Goal: Check status: Check status

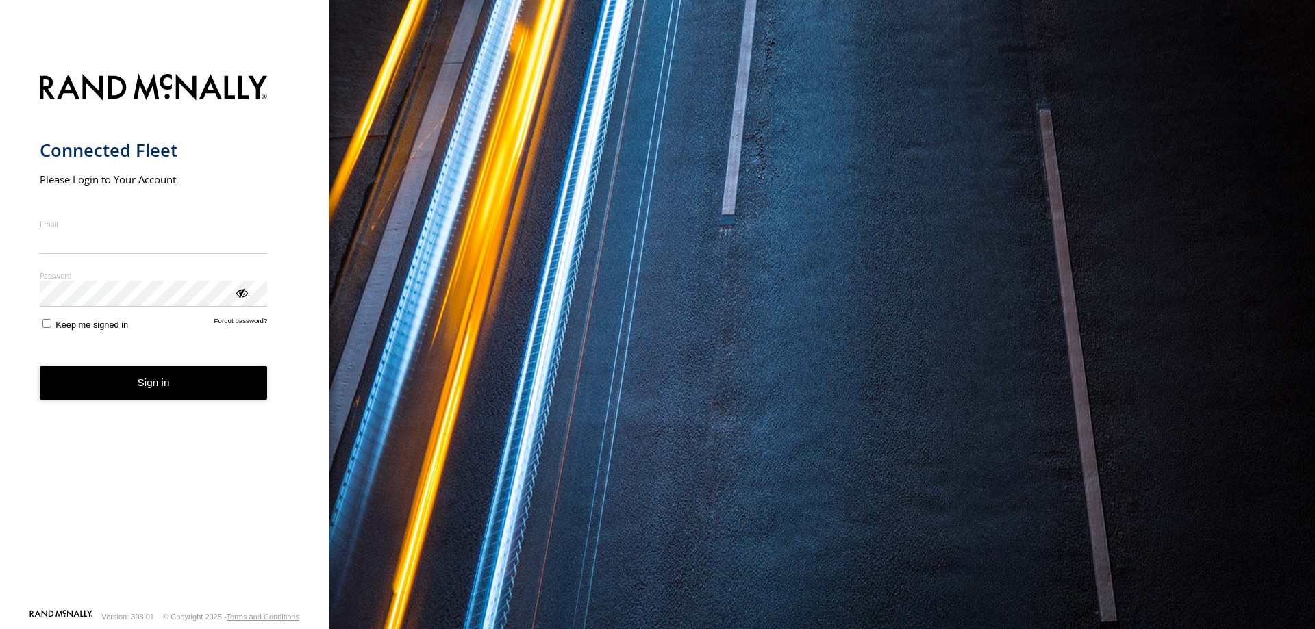
type input "**********"
click at [162, 396] on button "Sign in" at bounding box center [154, 383] width 228 height 34
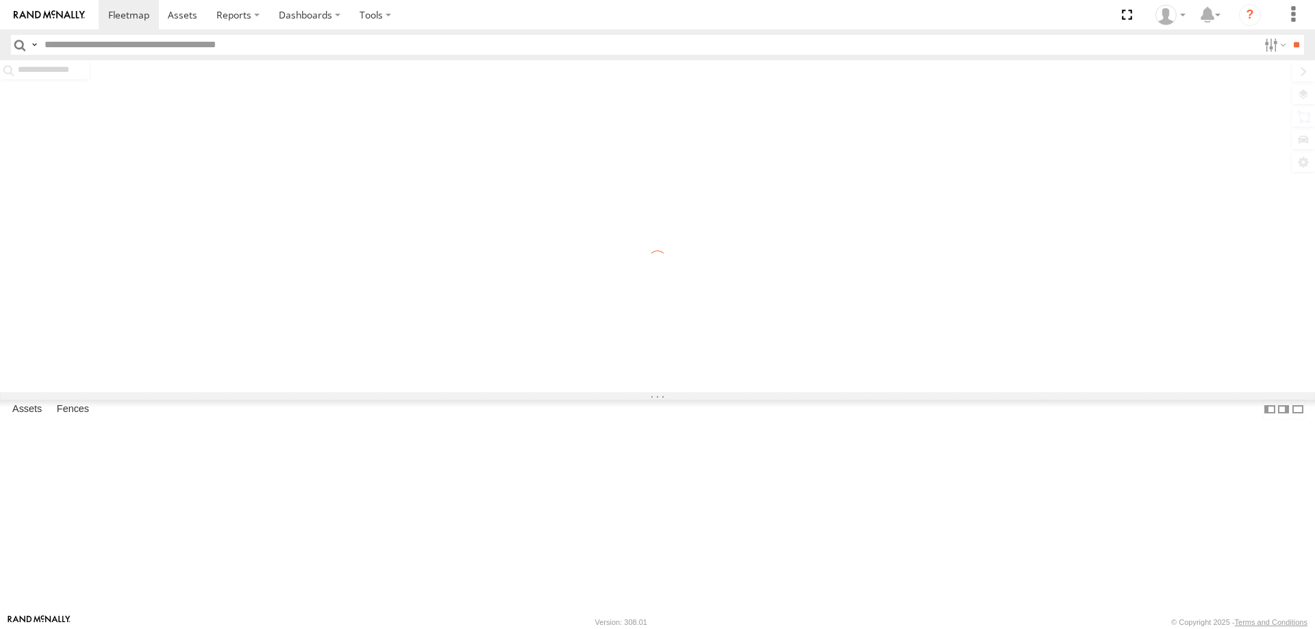
click at [1307, 90] on div at bounding box center [657, 226] width 1315 height 332
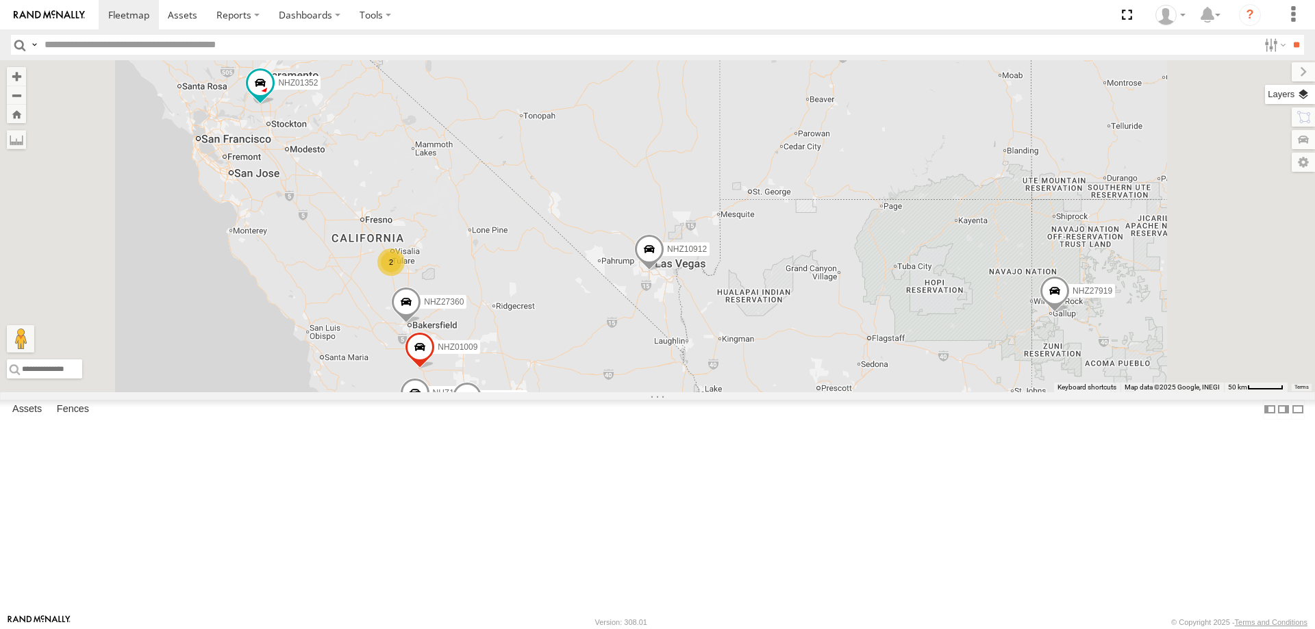
click at [1296, 97] on label at bounding box center [1290, 94] width 50 height 19
click at [0, 0] on span "Basemaps" at bounding box center [0, 0] width 0 height 0
click at [0, 0] on span "Satellite + Roadmap" at bounding box center [0, 0] width 0 height 0
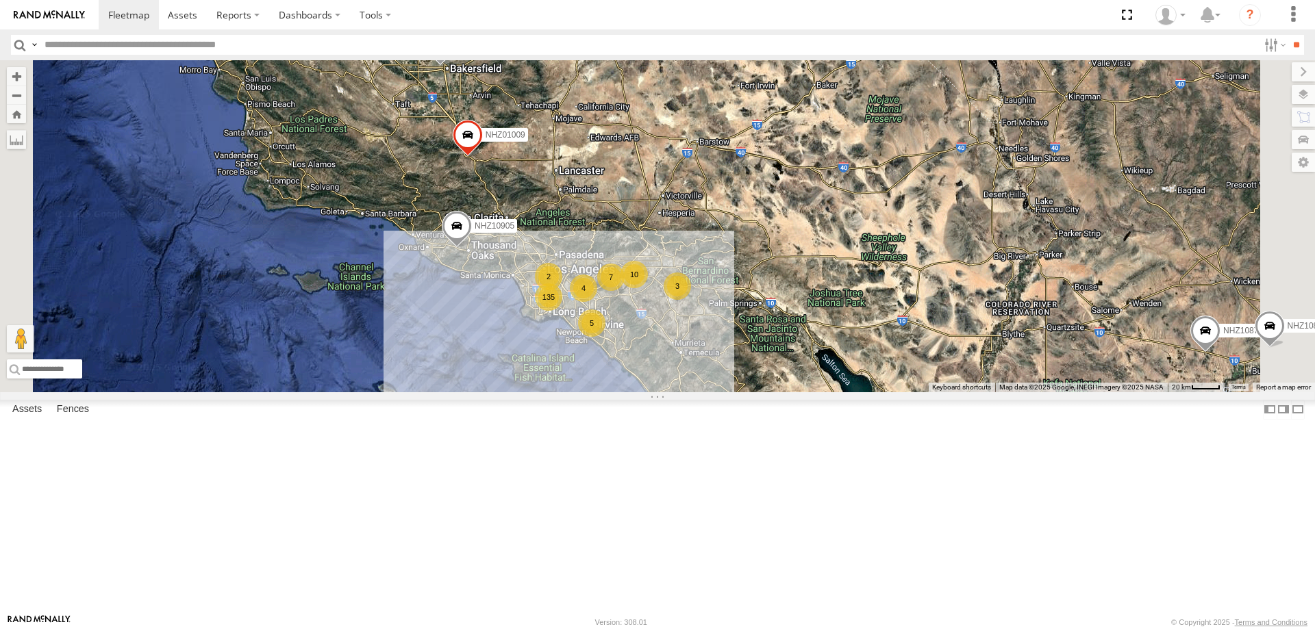
drag, startPoint x: 839, startPoint y: 538, endPoint x: 794, endPoint y: 418, distance: 128.7
click at [813, 392] on div "NHZ01352 NHZ15720 NHZ10912 NHZ10905 NHZ01009 NHZ27360 NHZ27919 MCCZ242164 NHZ10…" at bounding box center [657, 226] width 1315 height 332
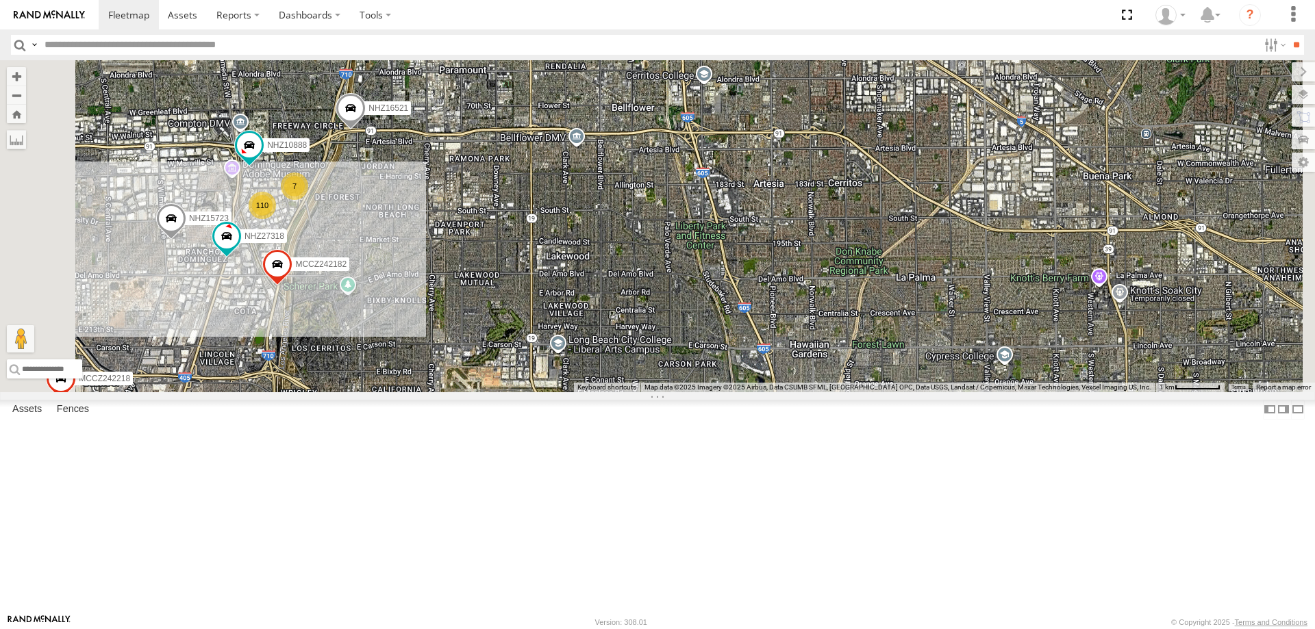
click at [493, 382] on div "NHZ01352 NHZ15720 NHZ10912 NHZ10905 NHZ01009 NHZ27360 NHZ27919 MCCZ242164 NHZ10…" at bounding box center [657, 226] width 1315 height 332
click at [346, 269] on span "MCCZ242182" at bounding box center [320, 264] width 51 height 10
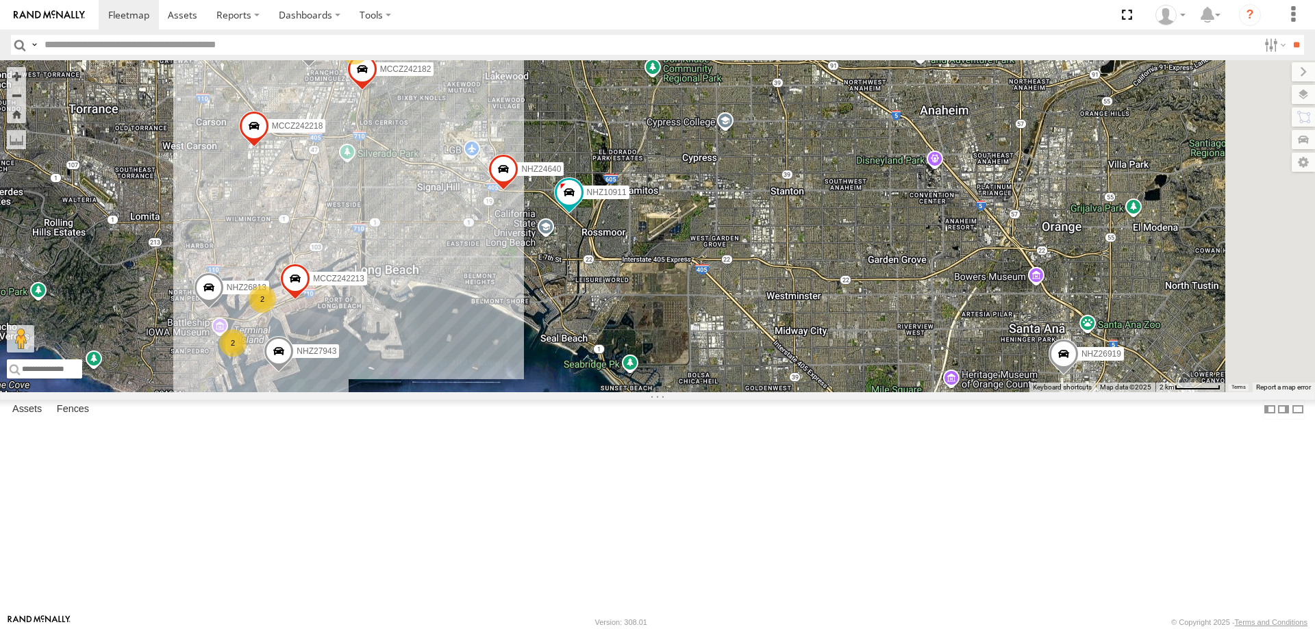
click at [924, 15] on section at bounding box center [705, 14] width 1213 height 29
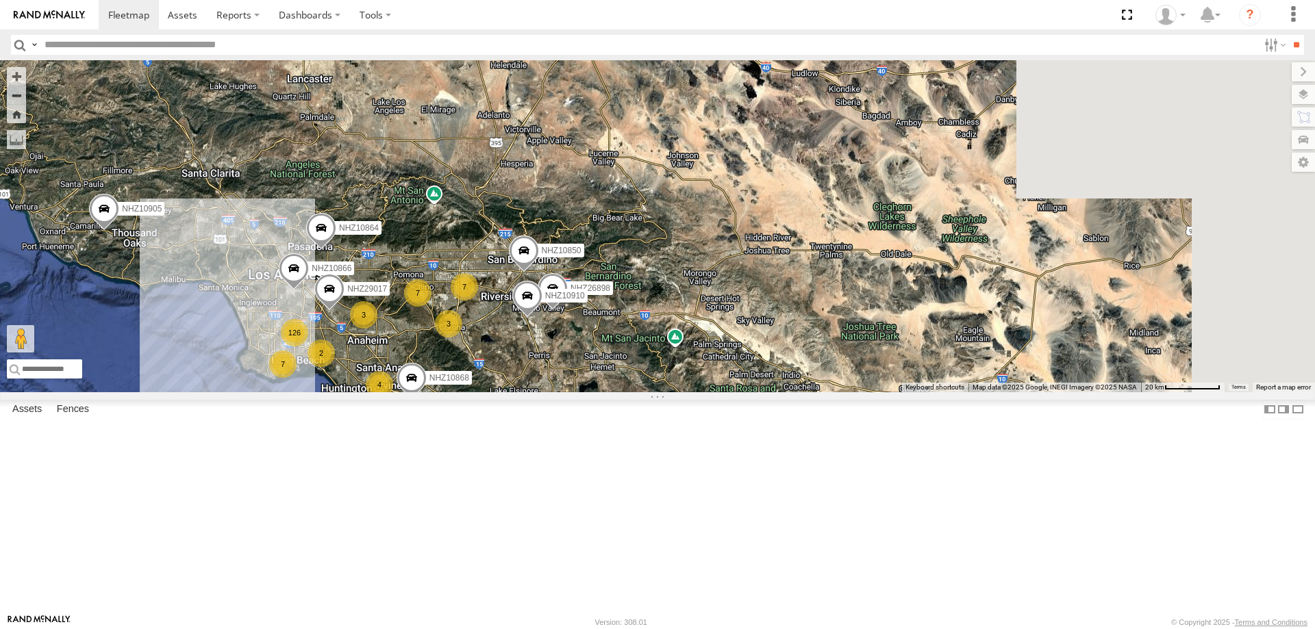
drag, startPoint x: 917, startPoint y: 316, endPoint x: 590, endPoint y: 465, distance: 359.7
click at [590, 392] on div "NHZ01352 NHZ15720 NHZ10912 NHZ10905 NHZ01009 NHZ27360 NHZ27919 MCCZ242164 NHZ10…" at bounding box center [657, 226] width 1315 height 332
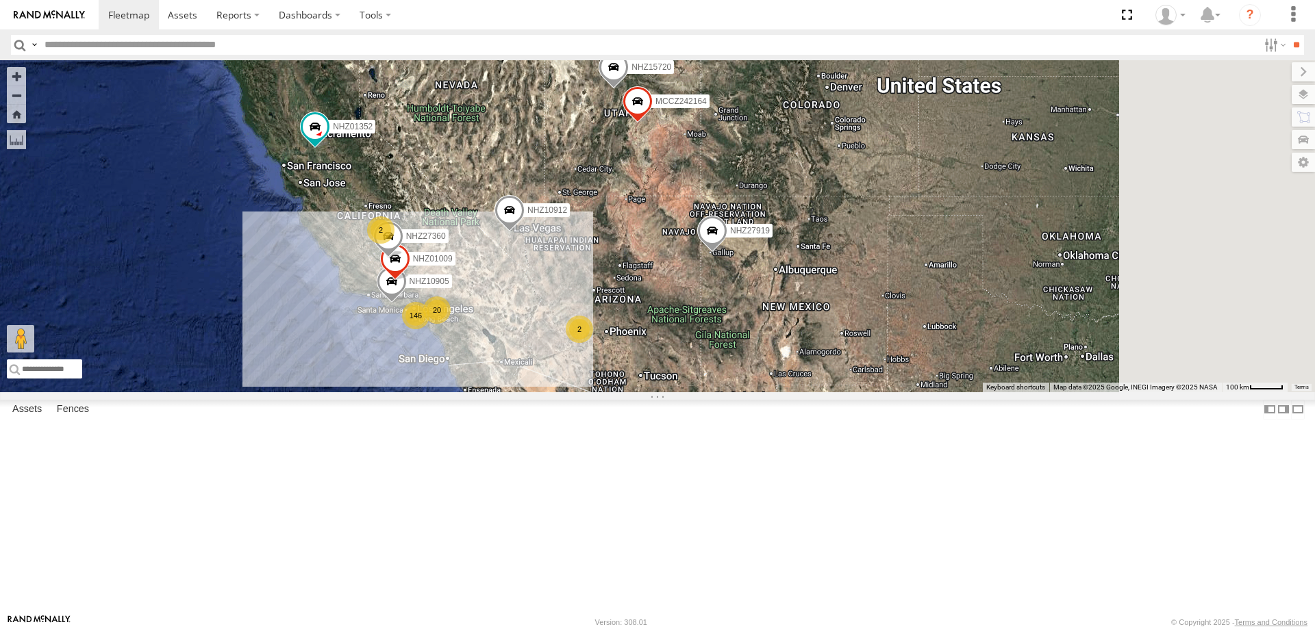
drag, startPoint x: 880, startPoint y: 396, endPoint x: 611, endPoint y: 483, distance: 283.0
click at [612, 392] on div "NHZ01352 NHZ15720 NHZ10912 NHZ10905 NHZ01009 NHZ27360 NHZ27919 MCCZ242164 146 2…" at bounding box center [657, 226] width 1315 height 332
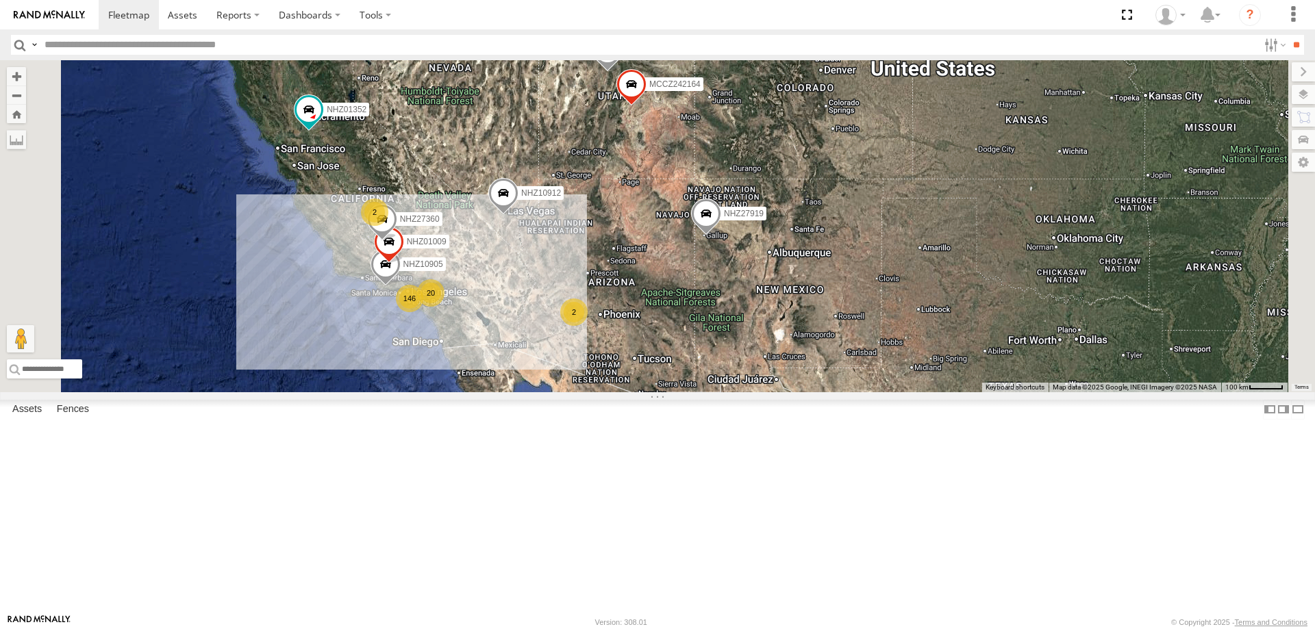
drag, startPoint x: 698, startPoint y: 503, endPoint x: 704, endPoint y: 481, distance: 22.6
click at [704, 392] on div "NHZ01352 NHZ15720 NHZ10912 NHZ10905 NHZ01009 NHZ27360 NHZ27919 MCCZ242164 146 2…" at bounding box center [657, 226] width 1315 height 332
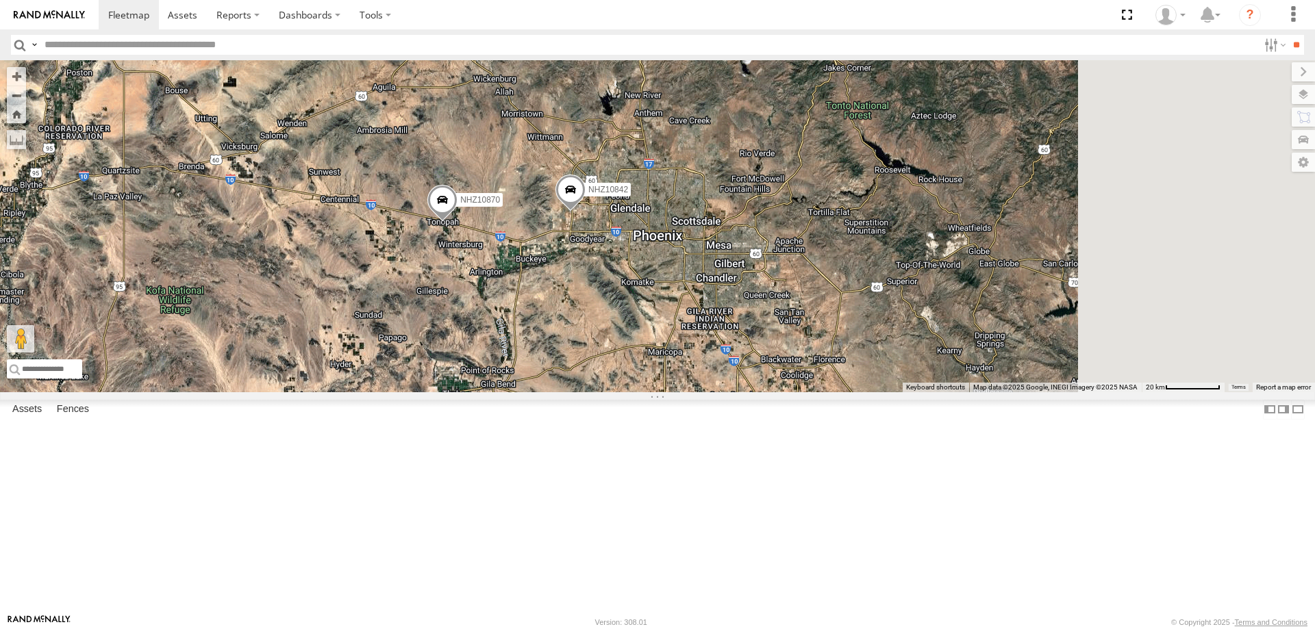
drag, startPoint x: 984, startPoint y: 265, endPoint x: 781, endPoint y: 378, distance: 232.6
click at [785, 378] on div "NHZ10870 NHZ10842" at bounding box center [657, 226] width 1315 height 332
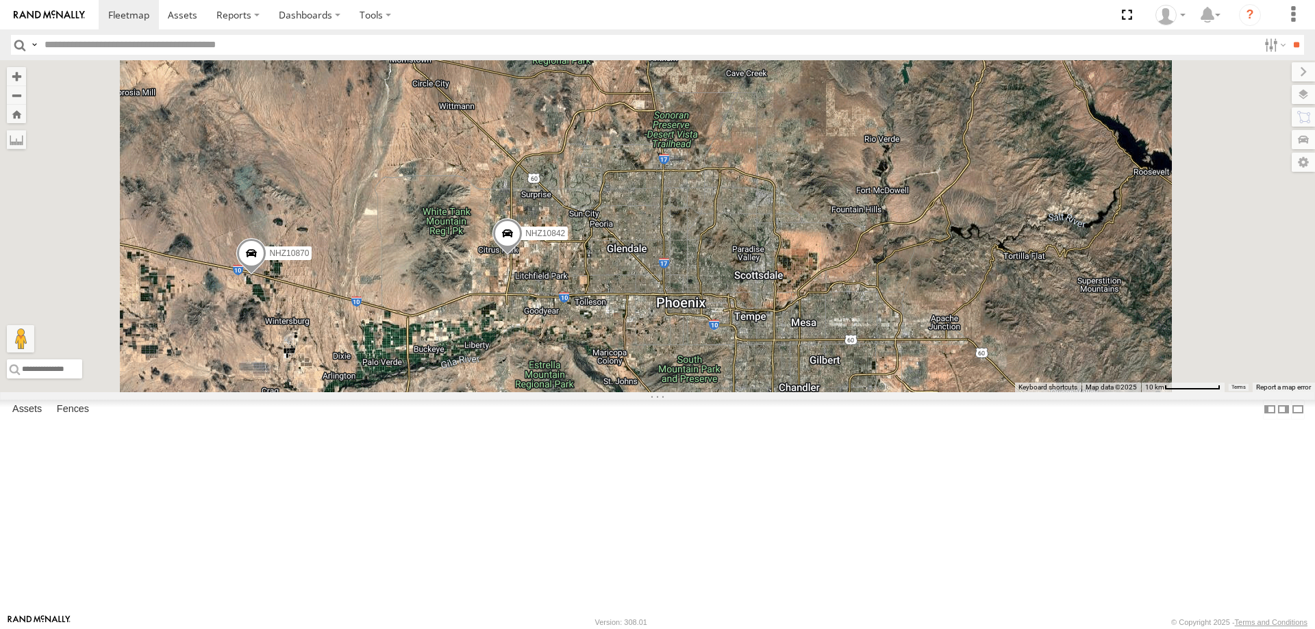
click at [309, 258] on span "NHZ10870" at bounding box center [289, 254] width 40 height 10
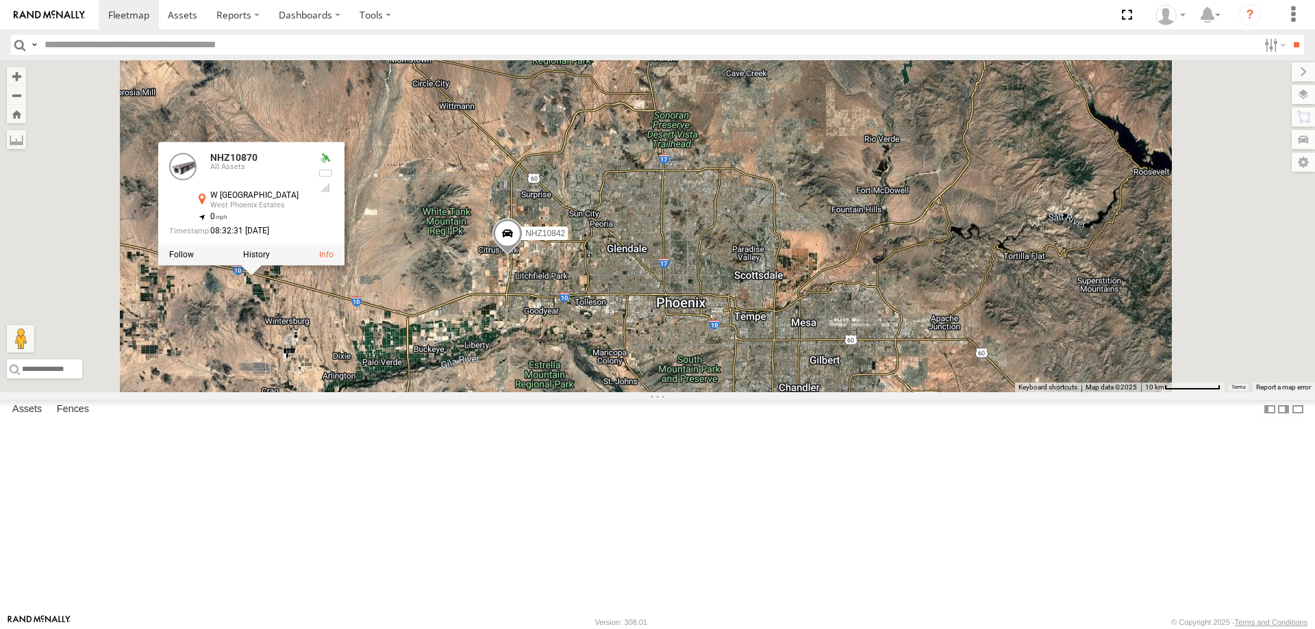
click at [444, 392] on div "NHZ10870 NHZ10842 NHZ10870 All Assets W [GEOGRAPHIC_DATA] 33.4944 , -112.93895 …" at bounding box center [657, 226] width 1315 height 332
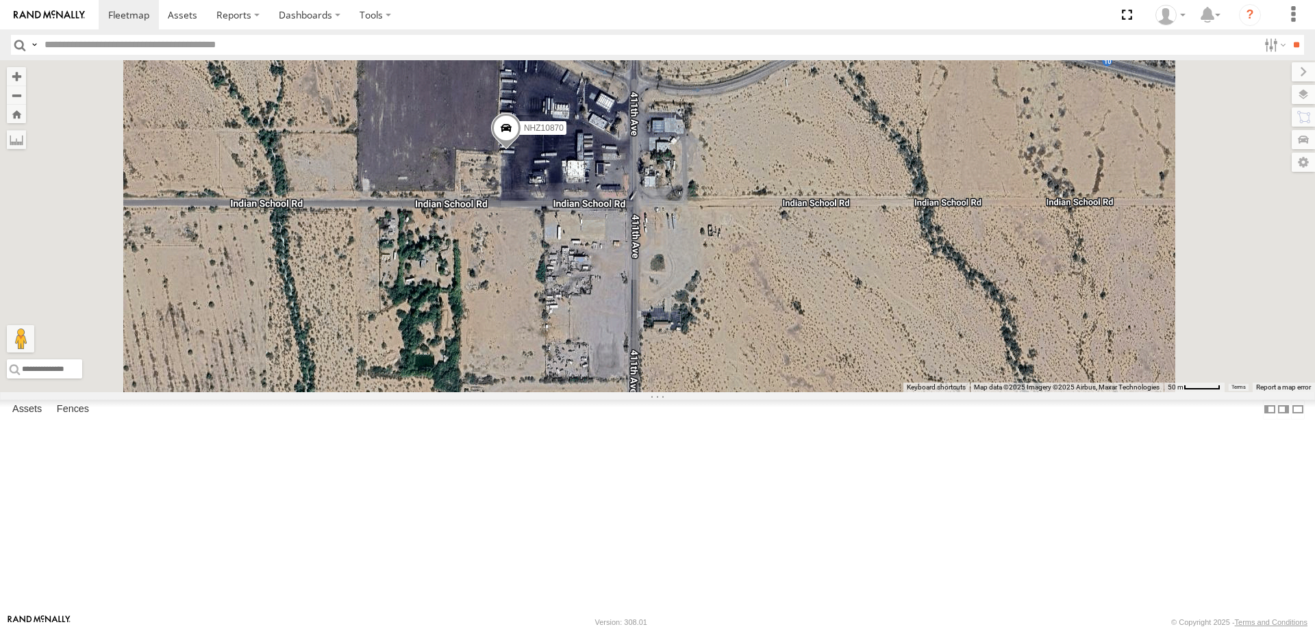
click at [563, 133] on span "NHZ10870" at bounding box center [544, 128] width 40 height 10
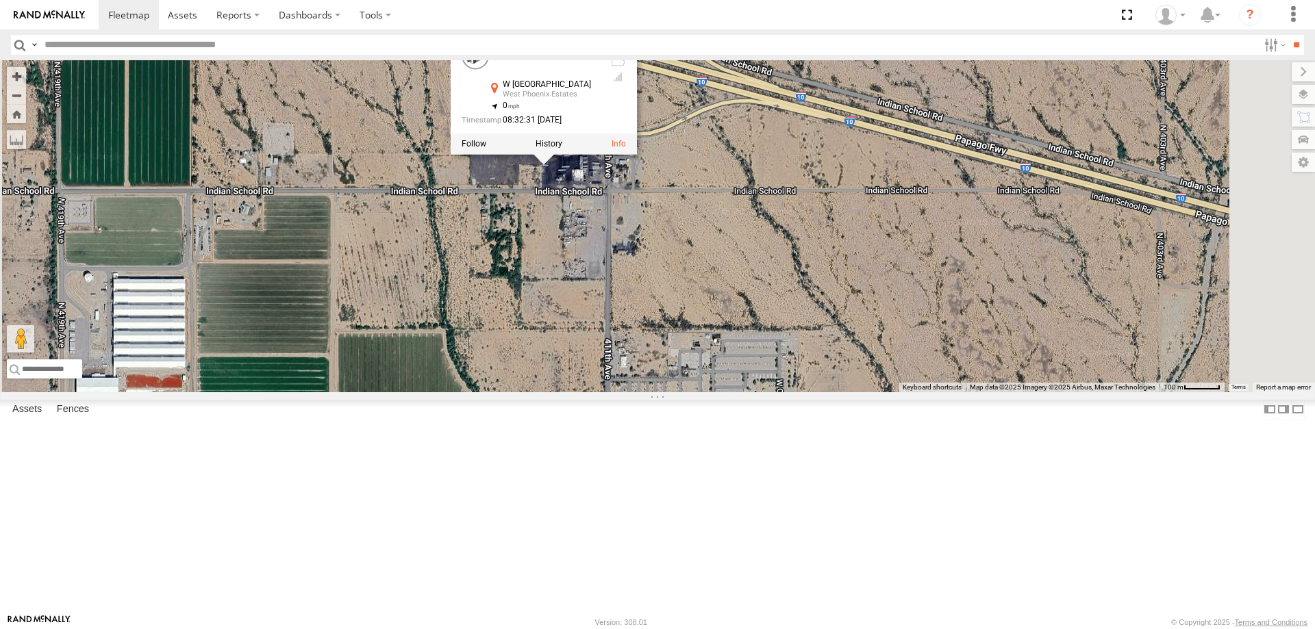
click at [674, 369] on div "NHZ10870 NHZ10842 NHZ10870 All Assets W [GEOGRAPHIC_DATA] 33.4944 , -112.93895 …" at bounding box center [657, 226] width 1315 height 332
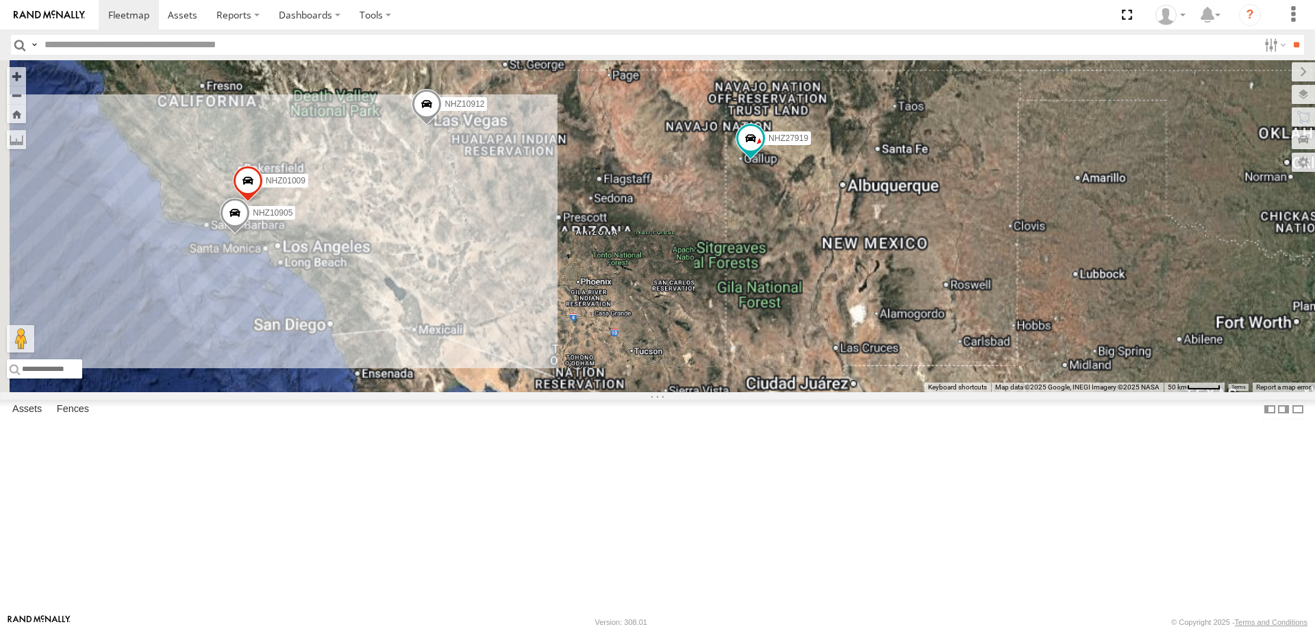
drag, startPoint x: 820, startPoint y: 162, endPoint x: 812, endPoint y: 351, distance: 189.8
click at [812, 351] on div "NHZ10912 NHZ01352 NHZ27919 NHZ10905 NHZ01009 MCCZ242164" at bounding box center [657, 226] width 1315 height 332
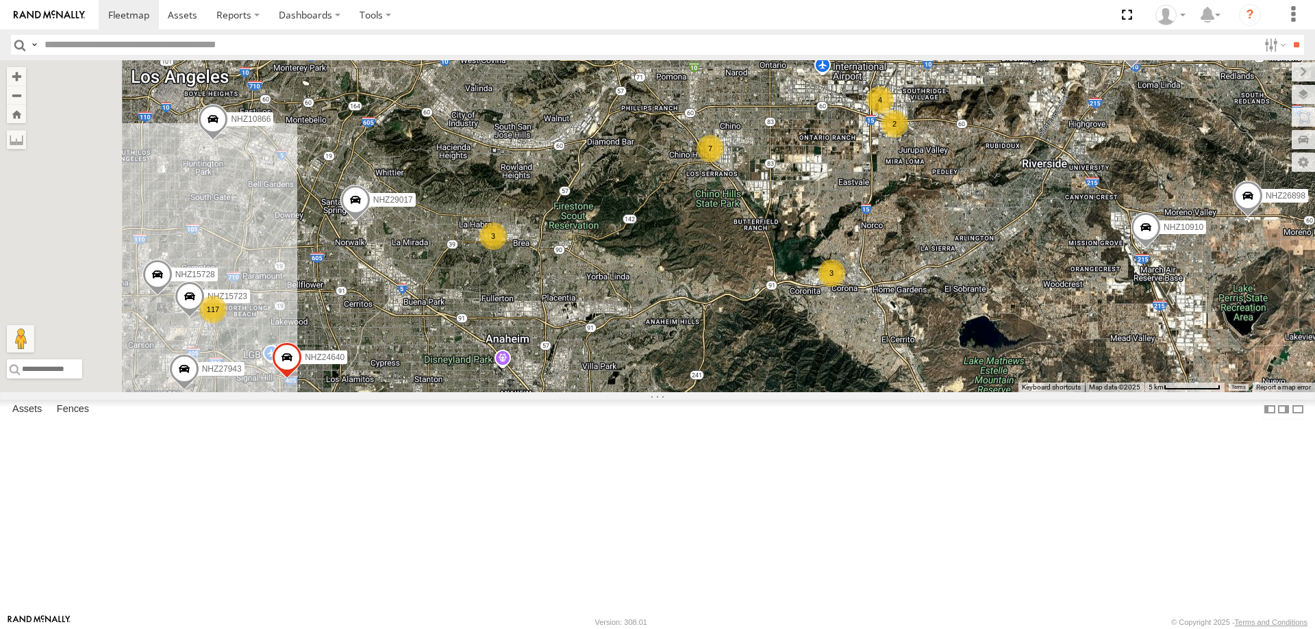
drag, startPoint x: 638, startPoint y: 357, endPoint x: 667, endPoint y: 439, distance: 86.4
click at [667, 392] on div "NHZ10912 NHZ27919 NHZ15720 NHZ10905 NHZ01009 NHZ01352 MCCZ242164 NHZ10911 NHZ26…" at bounding box center [657, 226] width 1315 height 332
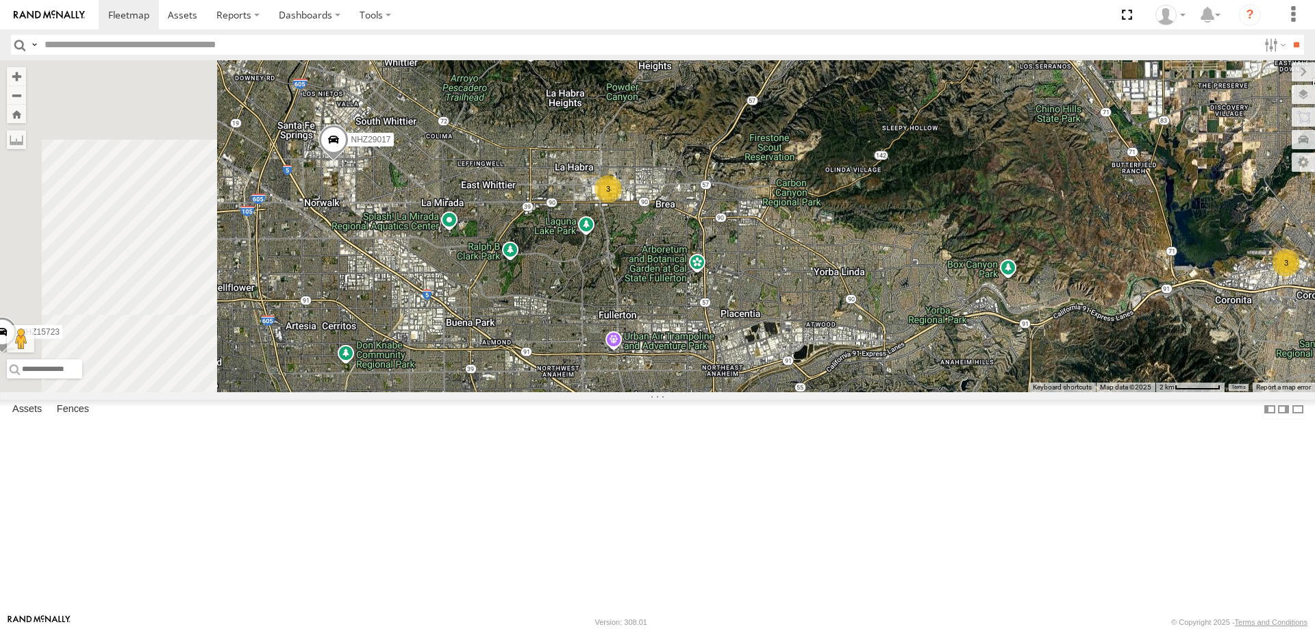
drag, startPoint x: 574, startPoint y: 471, endPoint x: 783, endPoint y: 405, distance: 218.9
click at [783, 392] on div "NHZ10912 NHZ27919 NHZ15720 NHZ10905 NHZ01009 NHZ01352 MCCZ242164 NHZ10911 NHZ26…" at bounding box center [657, 226] width 1315 height 332
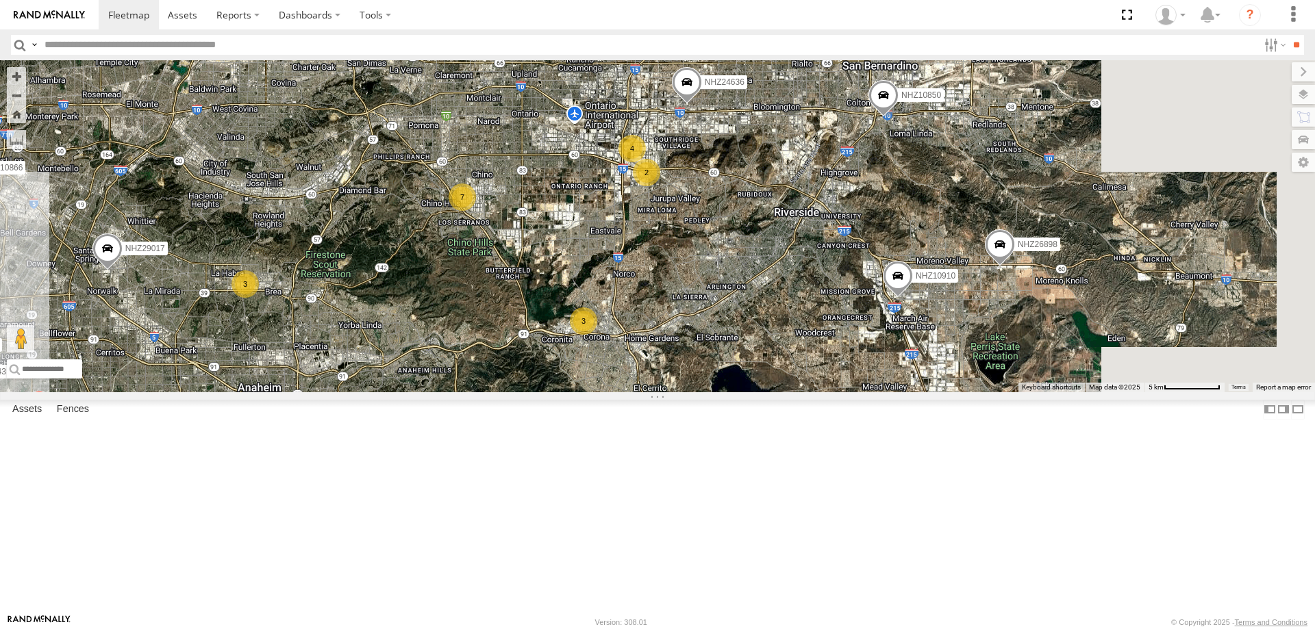
drag, startPoint x: 1037, startPoint y: 405, endPoint x: 791, endPoint y: 404, distance: 245.8
click at [802, 392] on div "NHZ10912 NHZ27919 NHZ15720 NHZ10905 NHZ01009 NHZ01352 MCCZ242164 NHZ10911 NHZ26…" at bounding box center [657, 226] width 1315 height 332
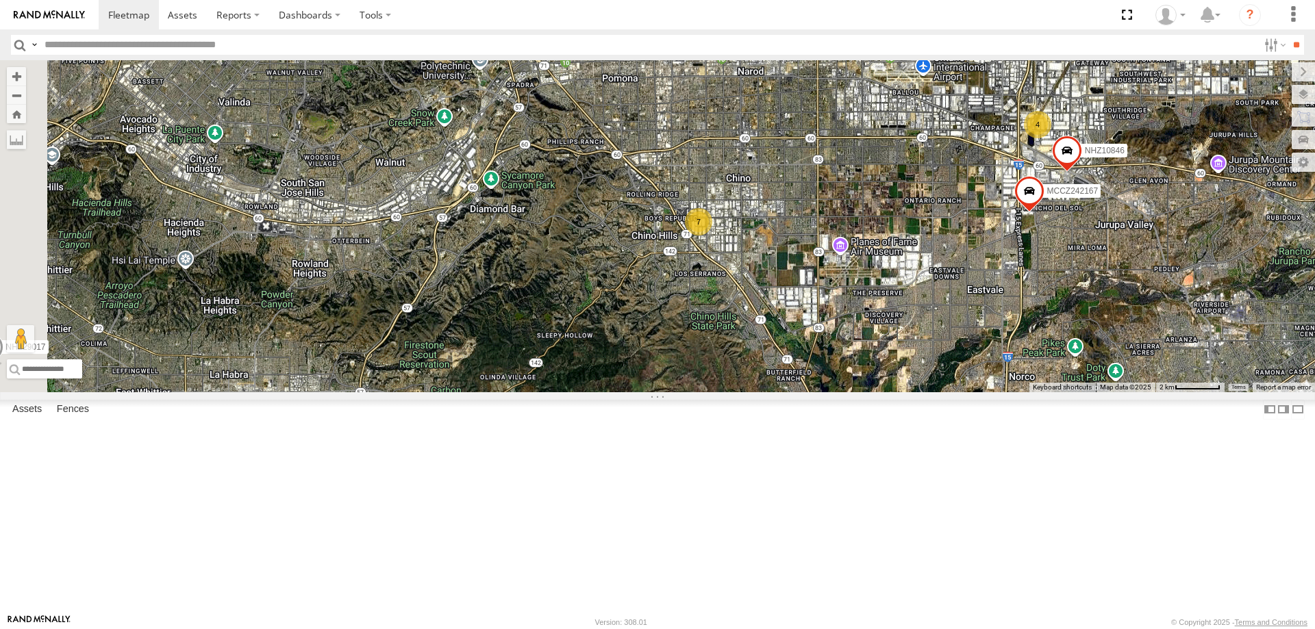
drag, startPoint x: 600, startPoint y: 411, endPoint x: 770, endPoint y: 354, distance: 179.1
click at [770, 354] on div "NHZ10912 NHZ27919 NHZ15720 NHZ10905 NHZ01009 NHZ01352 MCCZ242164 NHZ10911 NHZ26…" at bounding box center [657, 226] width 1315 height 332
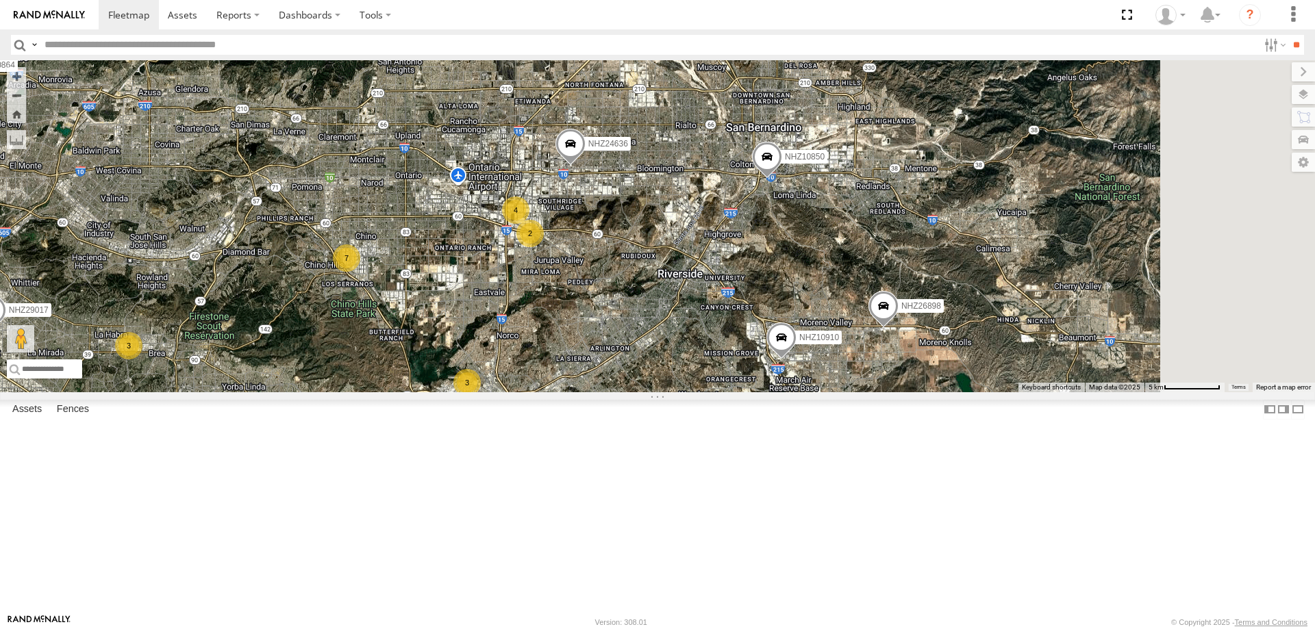
drag, startPoint x: 1022, startPoint y: 453, endPoint x: 820, endPoint y: 442, distance: 203.0
click at [820, 392] on div "NHZ10912 NHZ27919 NHZ15720 NHZ10905 NHZ01009 NHZ01352 MCCZ242164 NHZ10911 NHZ26…" at bounding box center [657, 226] width 1315 height 332
